Goal: Task Accomplishment & Management: Manage account settings

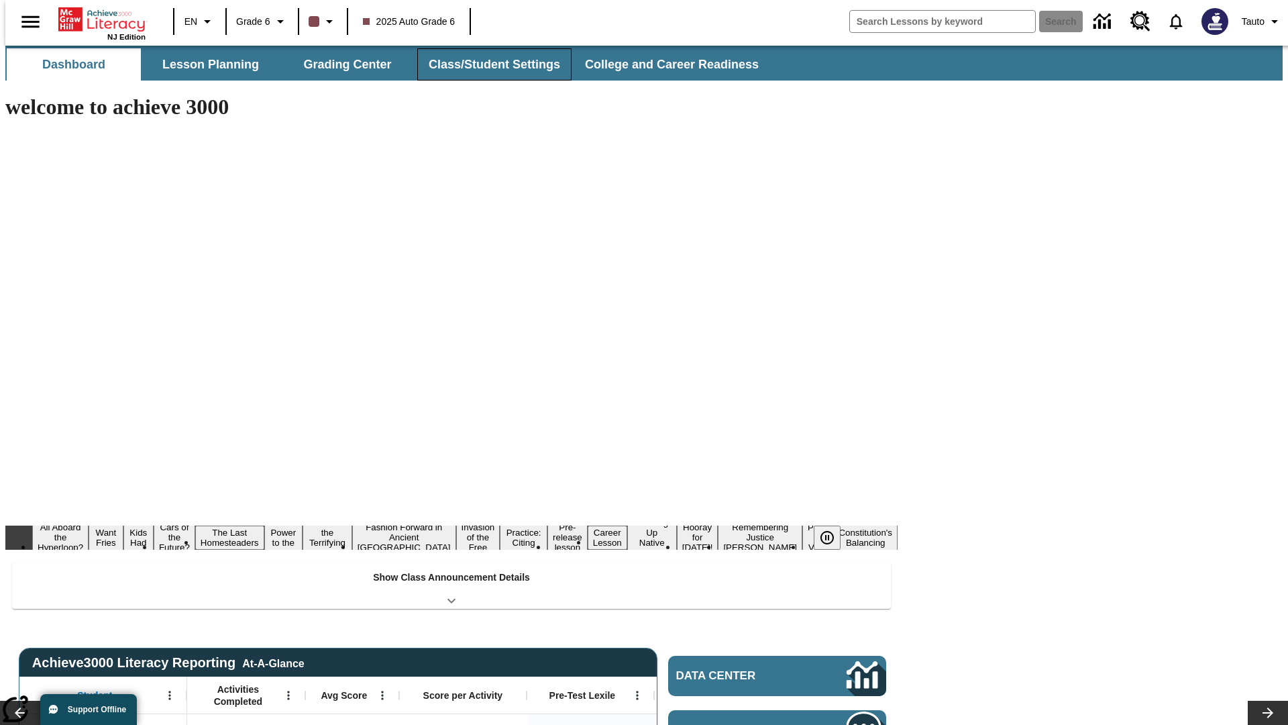
click at [487, 64] on button "Class/Student Settings" at bounding box center [494, 64] width 154 height 32
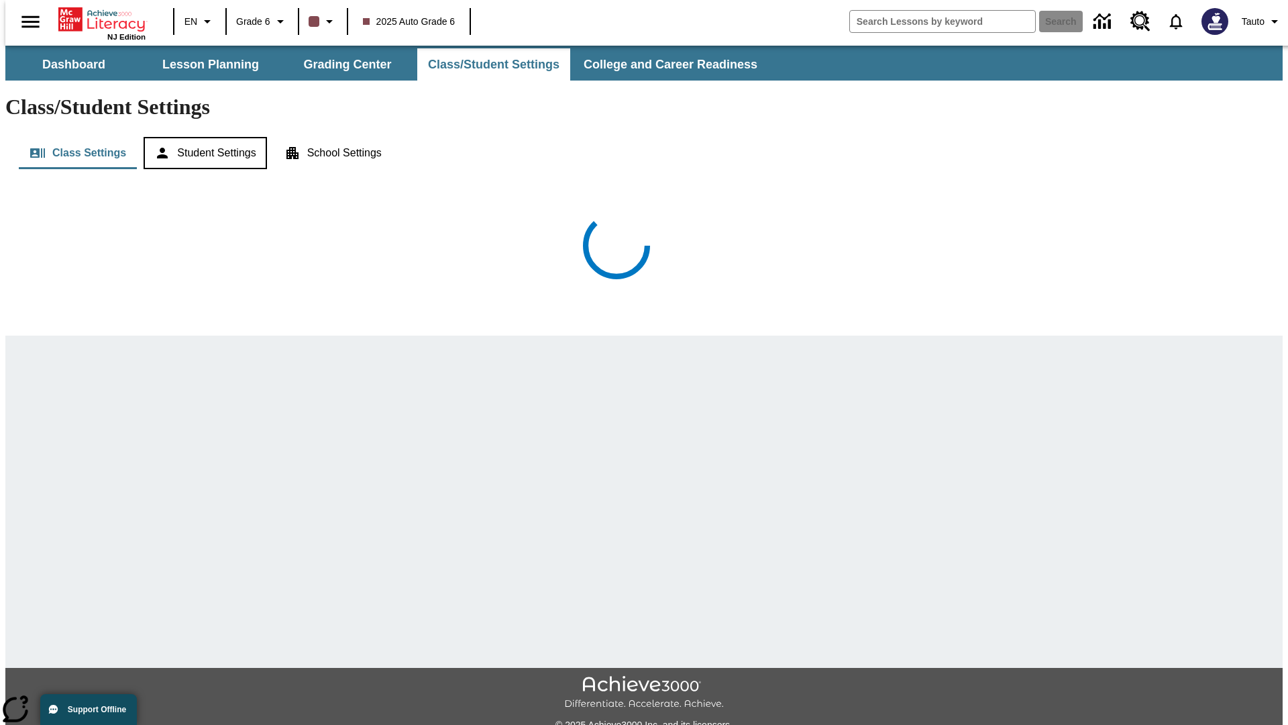
click at [202, 137] on button "Student Settings" at bounding box center [205, 153] width 123 height 32
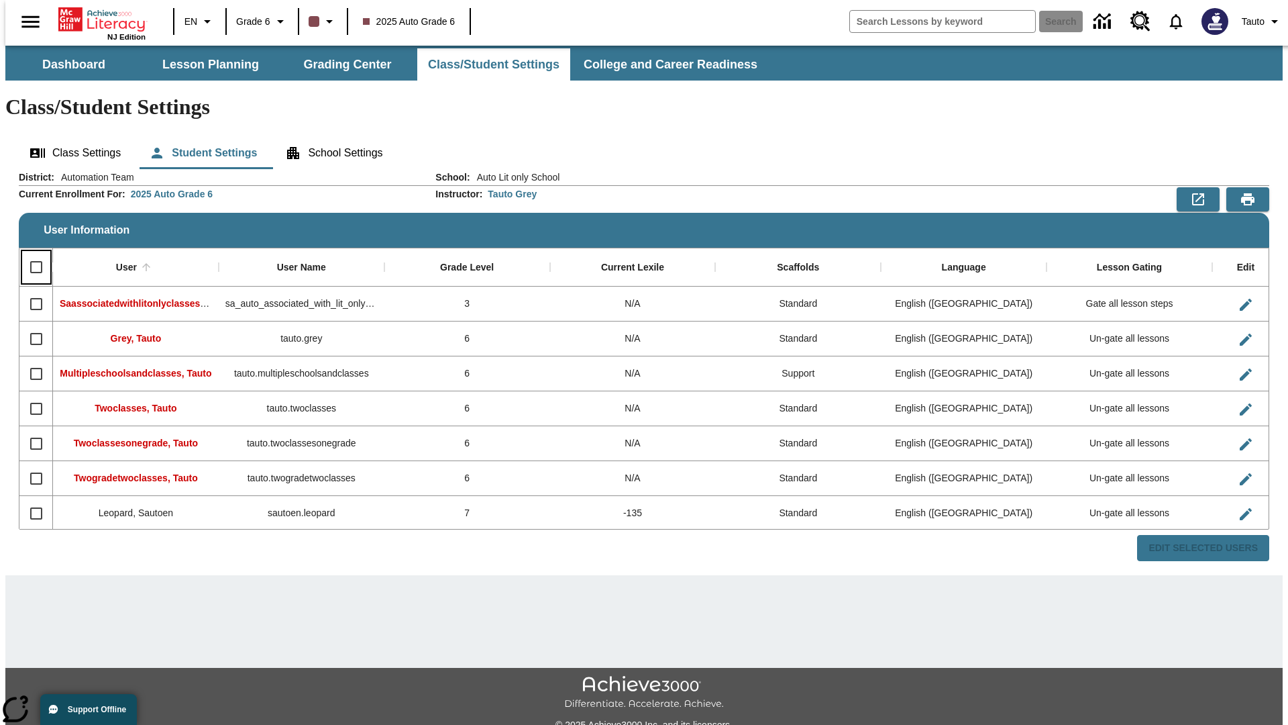
click at [30, 253] on input "Select all rows" at bounding box center [36, 267] width 28 height 28
checkbox input "true"
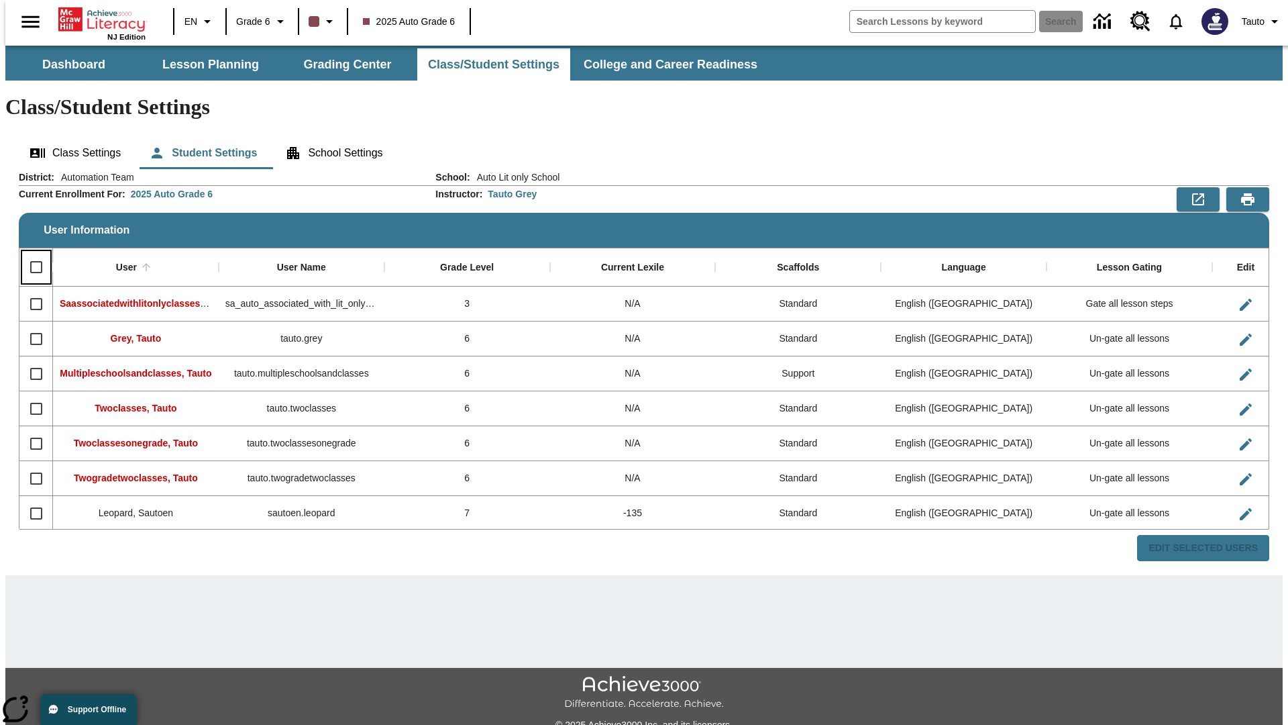
checkbox input "true"
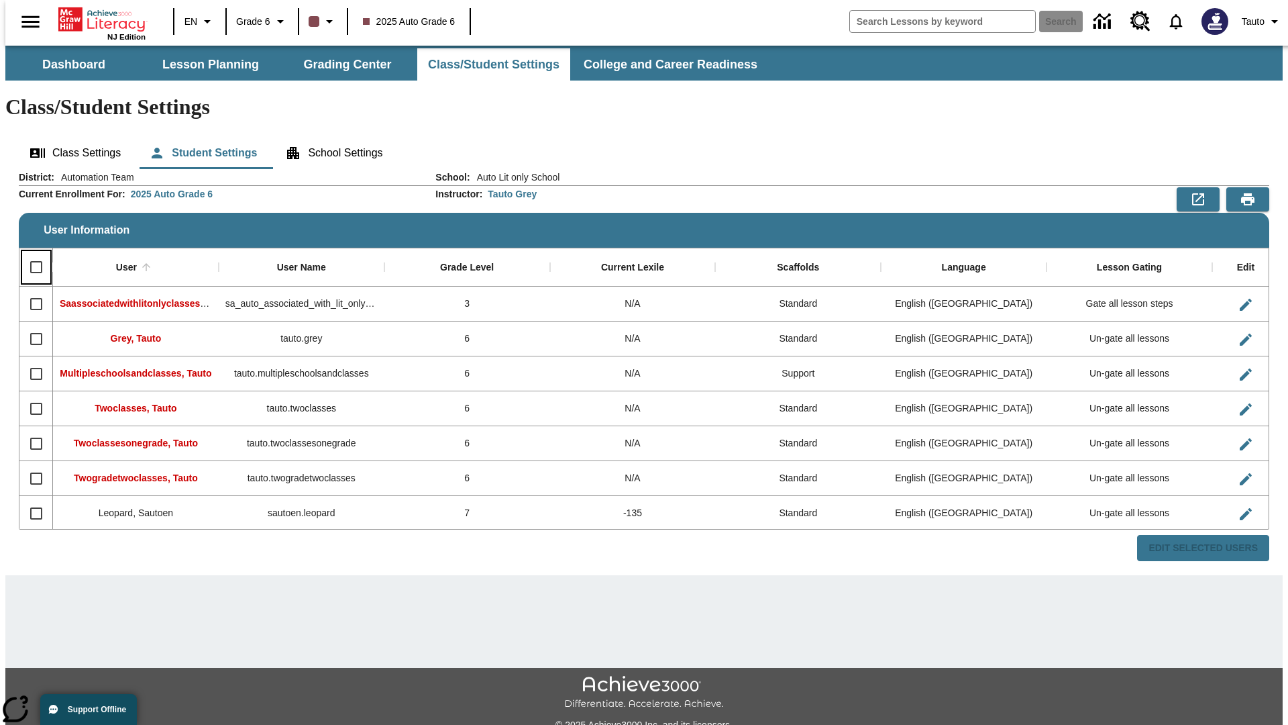
checkbox input "true"
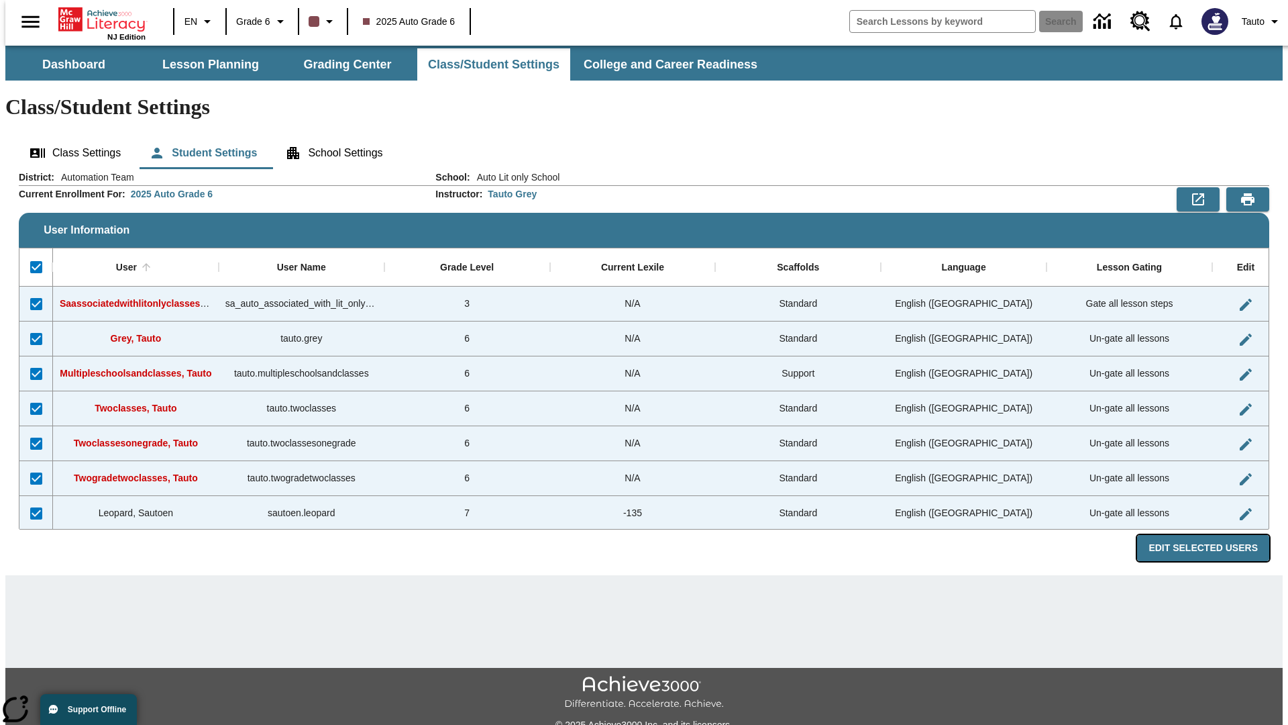
click at [1214, 535] on button "Edit Selected Users" at bounding box center [1203, 548] width 132 height 26
